Goal: Find specific page/section: Find specific page/section

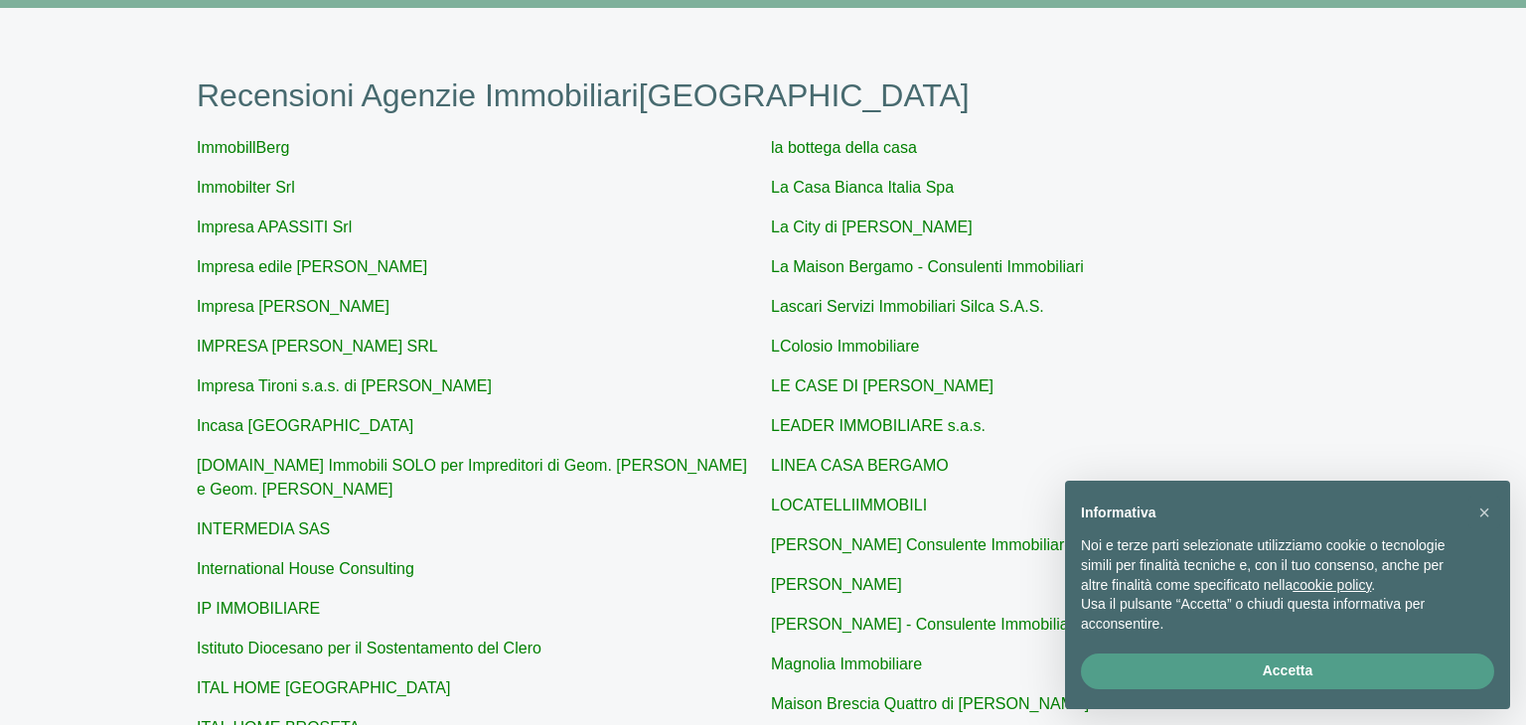
scroll to position [154, 0]
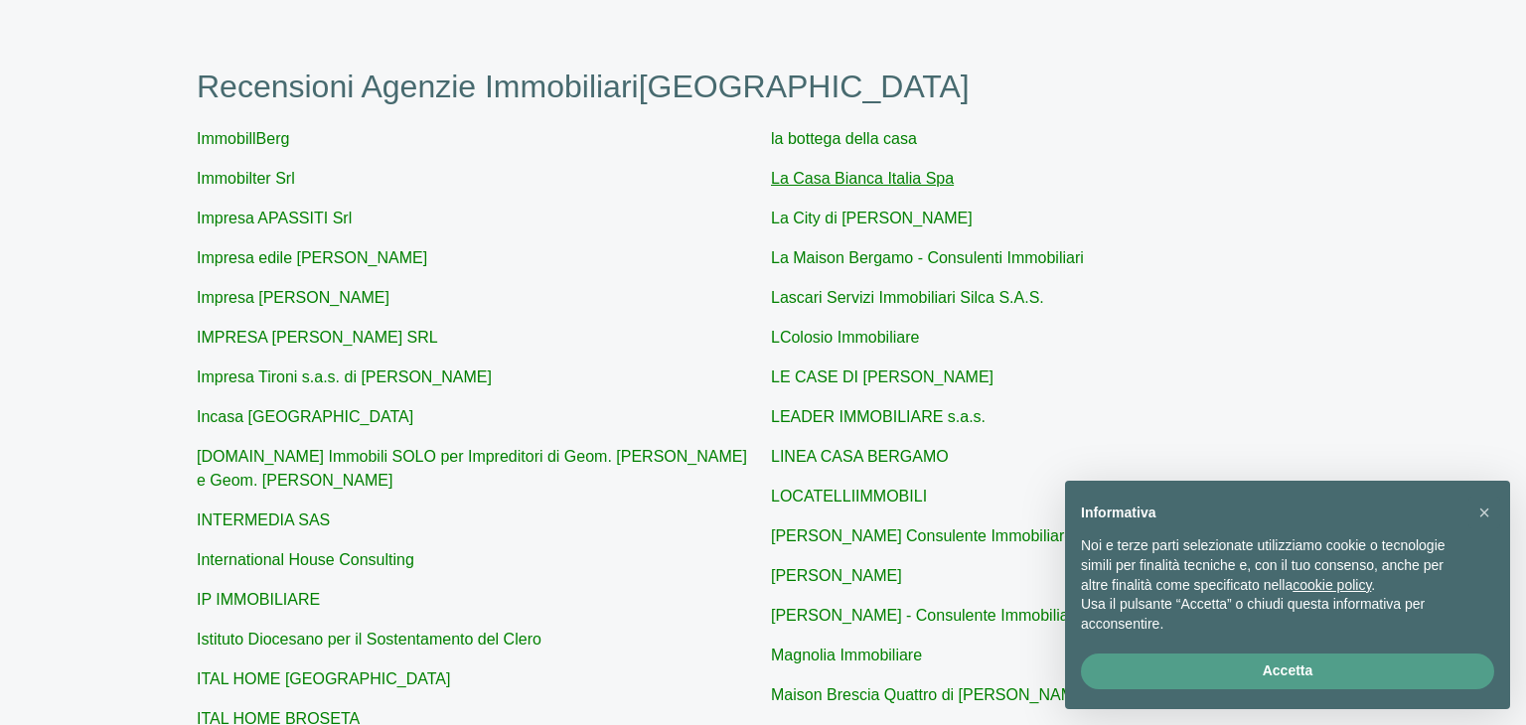
click at [843, 181] on link "La Casa Bianca Italia Spa" at bounding box center [862, 178] width 183 height 17
type input "La Casa Bianca Italia Spa"
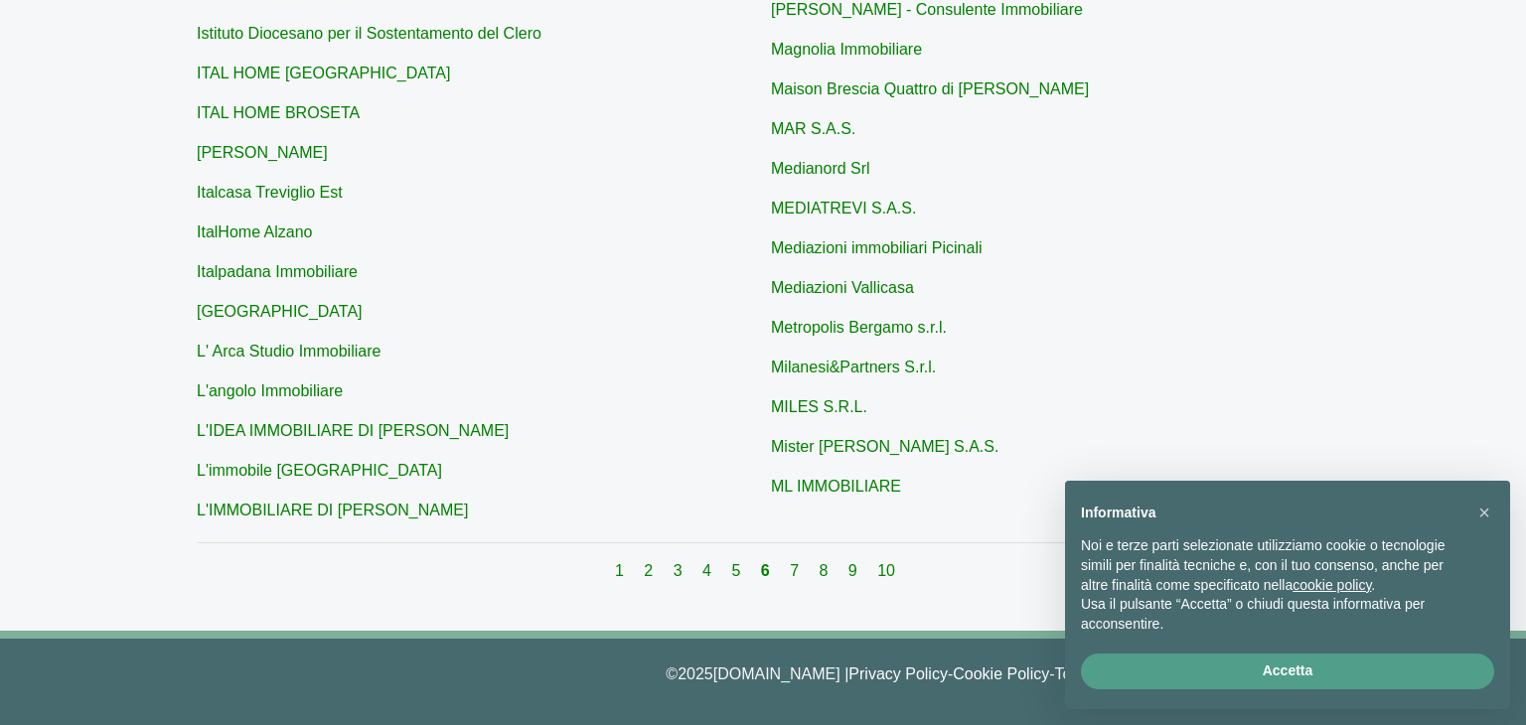
scroll to position [761, 0]
